Goal: Task Accomplishment & Management: Manage account settings

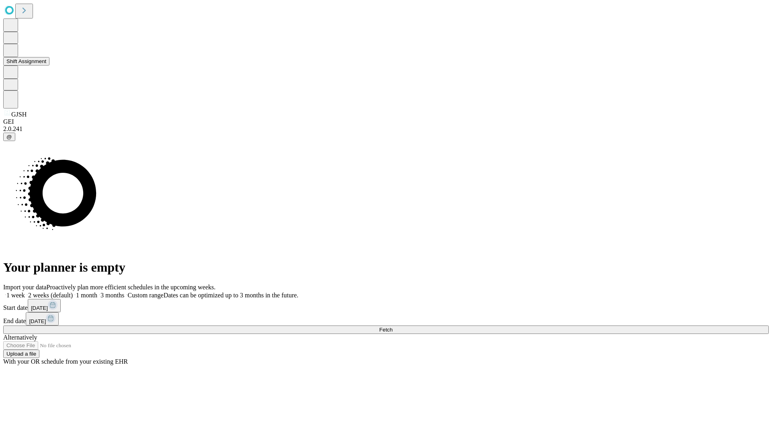
click at [49, 66] on button "Shift Assignment" at bounding box center [26, 61] width 46 height 8
